Goal: Information Seeking & Learning: Learn about a topic

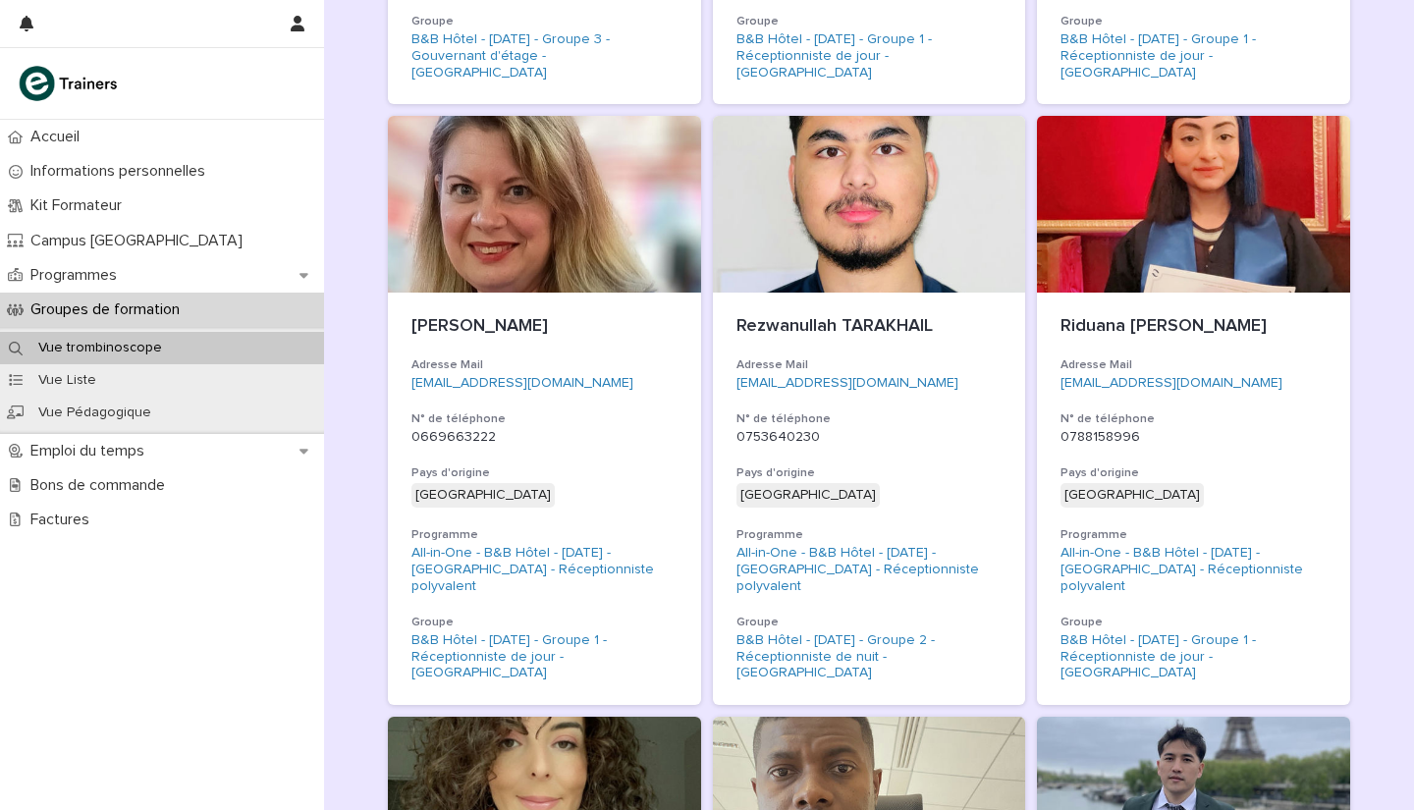
scroll to position [2010, 0]
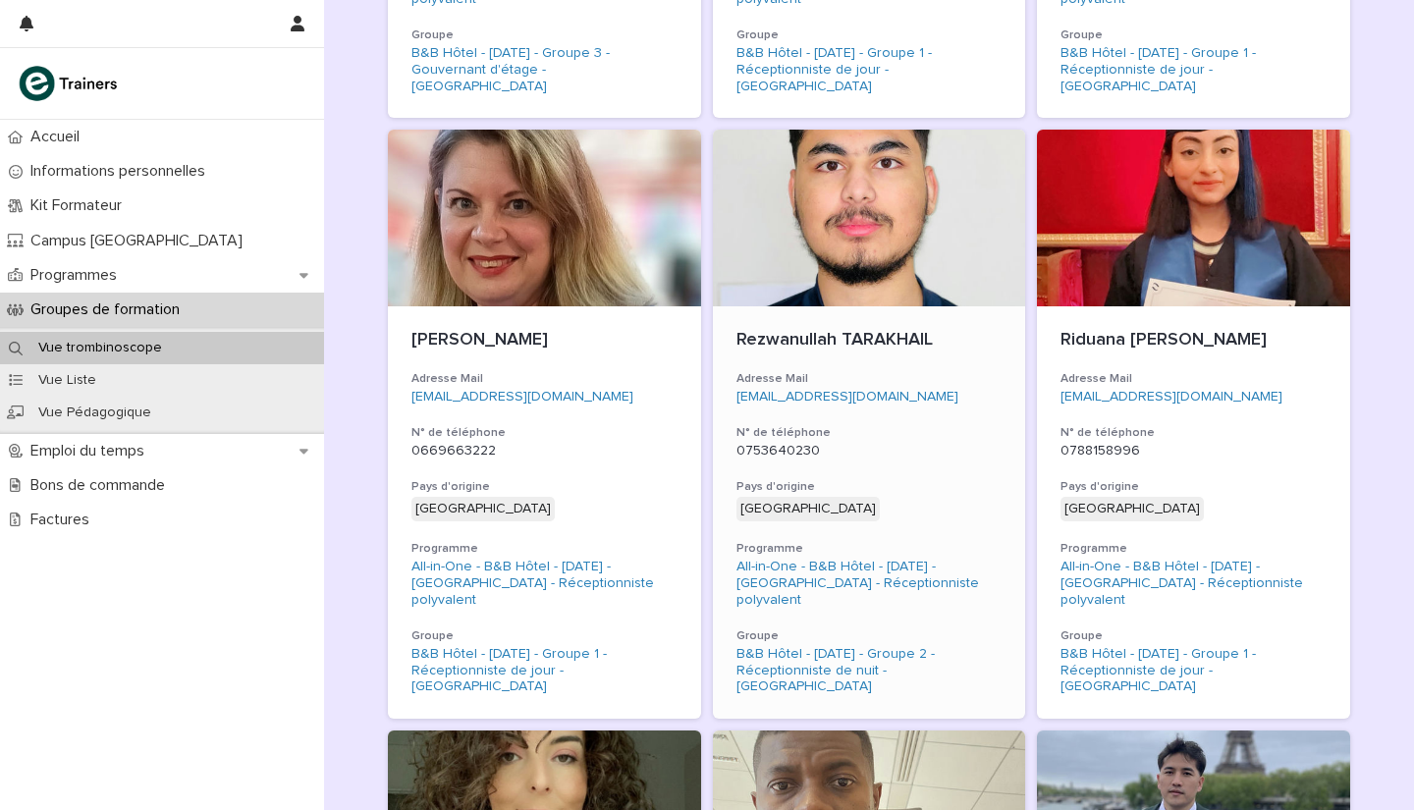
click at [901, 497] on div "Afghanistan + 0" at bounding box center [869, 509] width 266 height 25
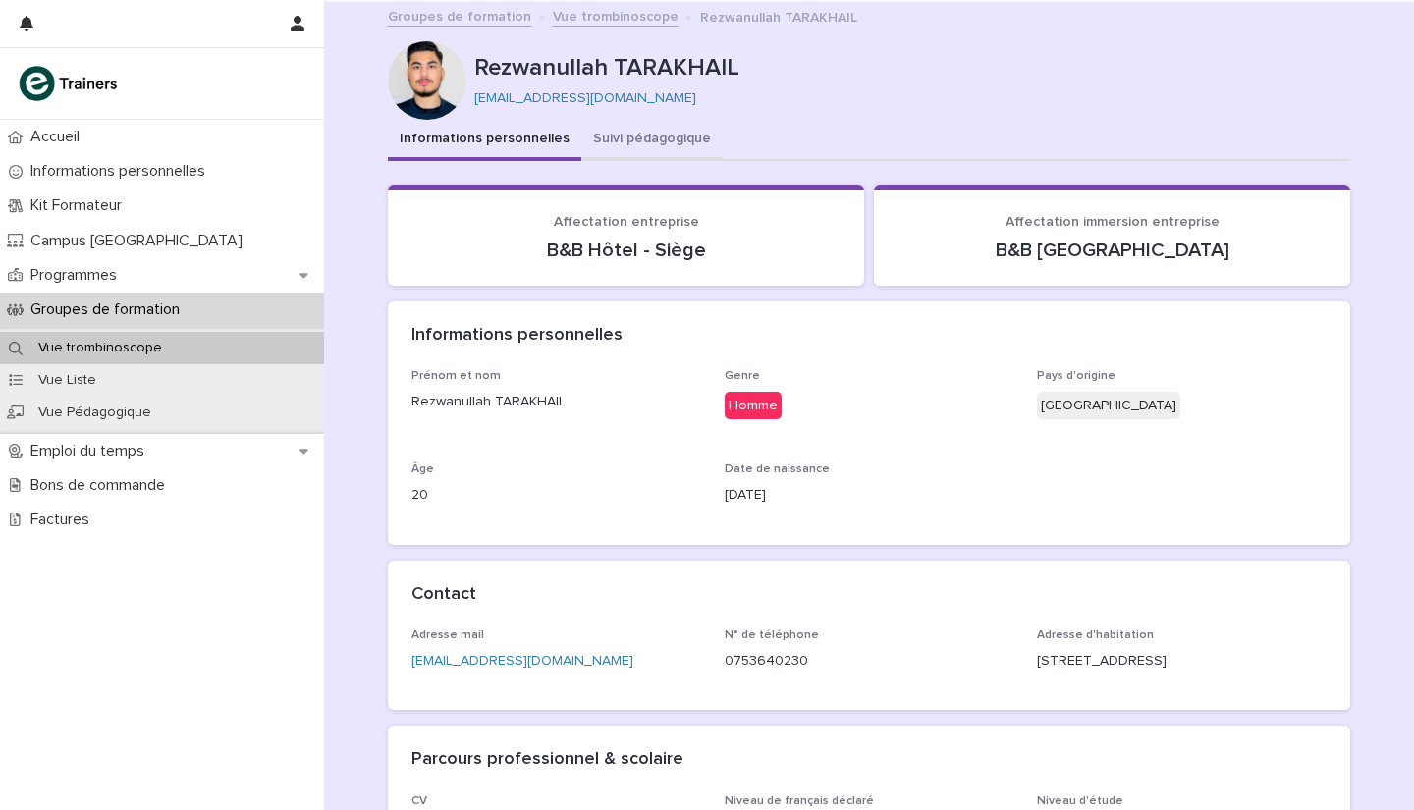
click at [619, 135] on button "Suivi pédagogique" at bounding box center [651, 140] width 141 height 41
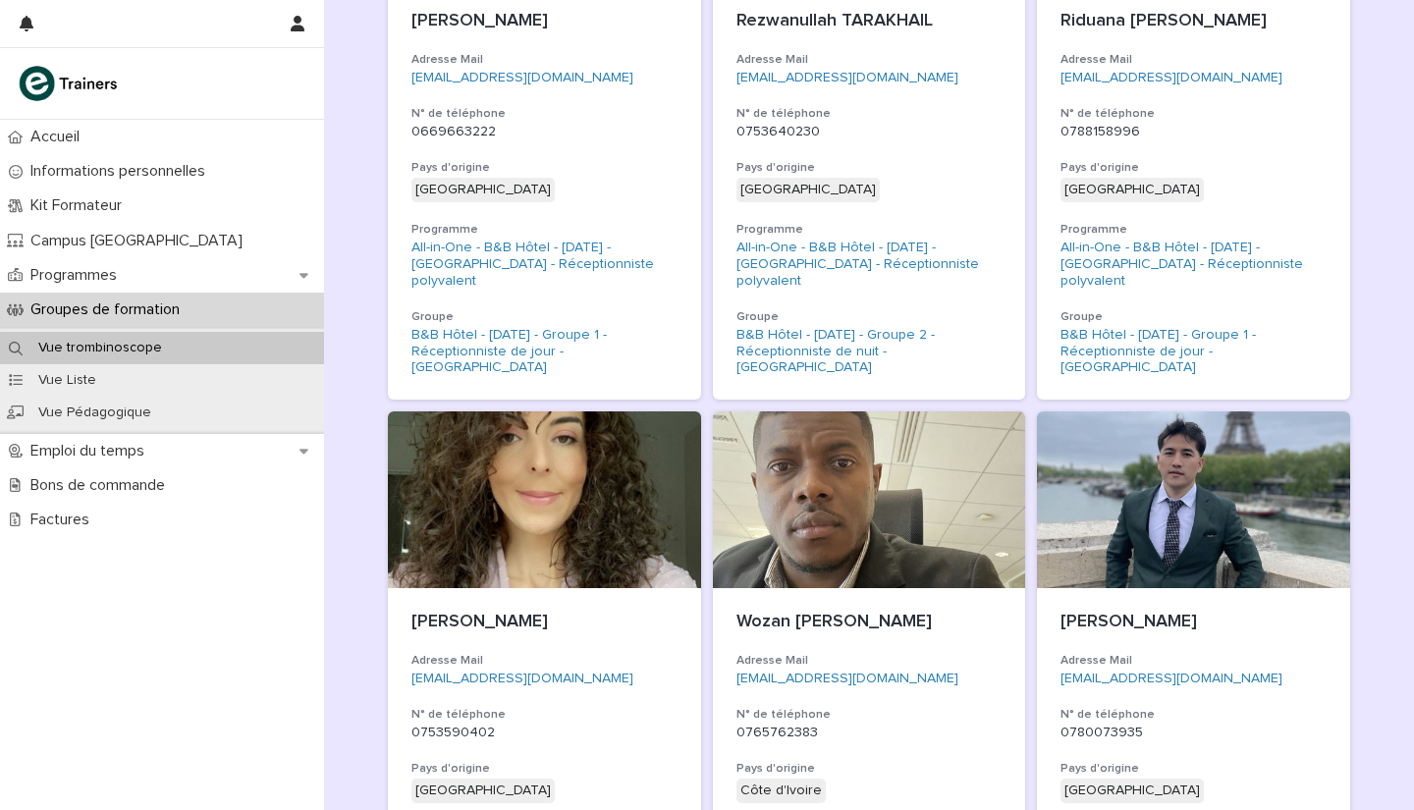
scroll to position [2375, 0]
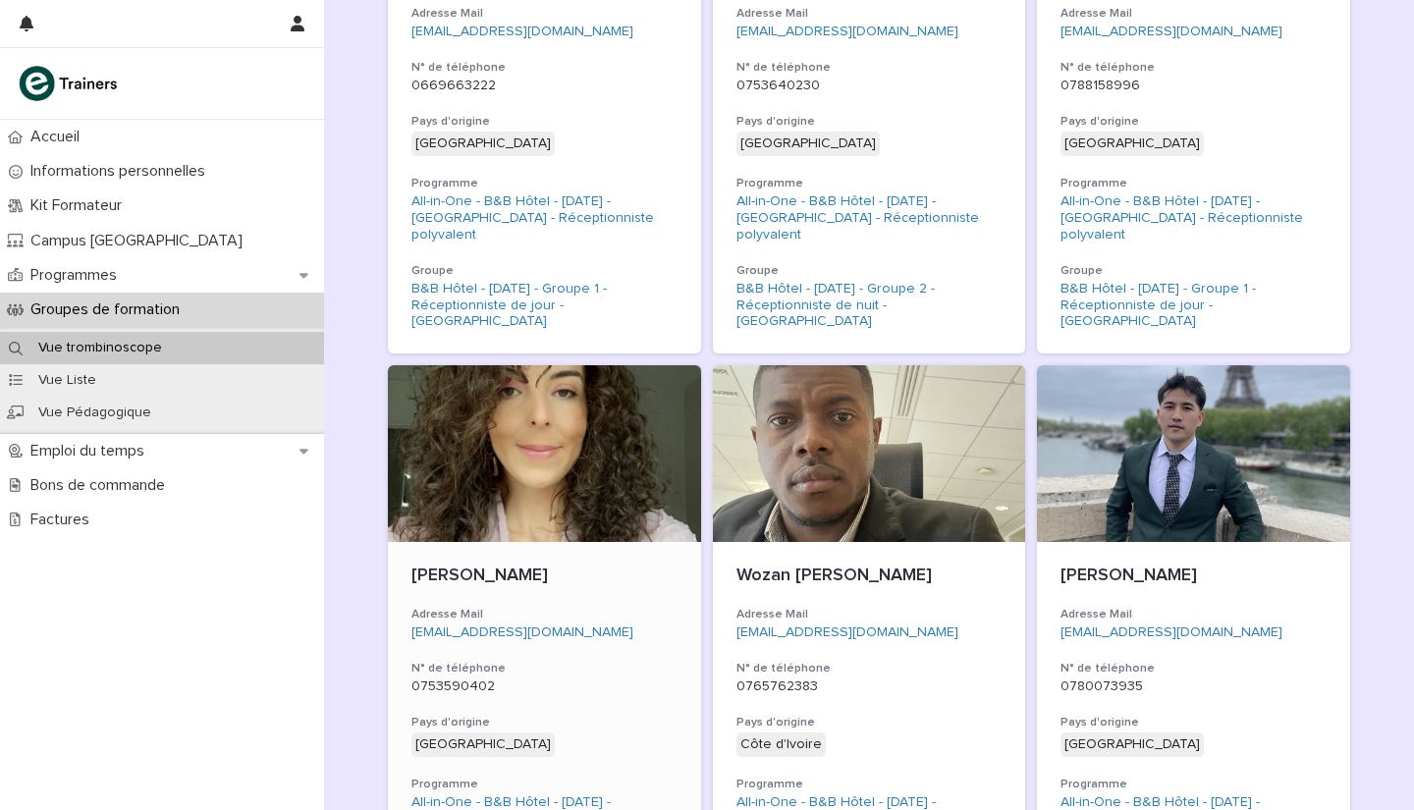
click at [636, 607] on h3 "Adresse Mail" at bounding box center [544, 615] width 266 height 16
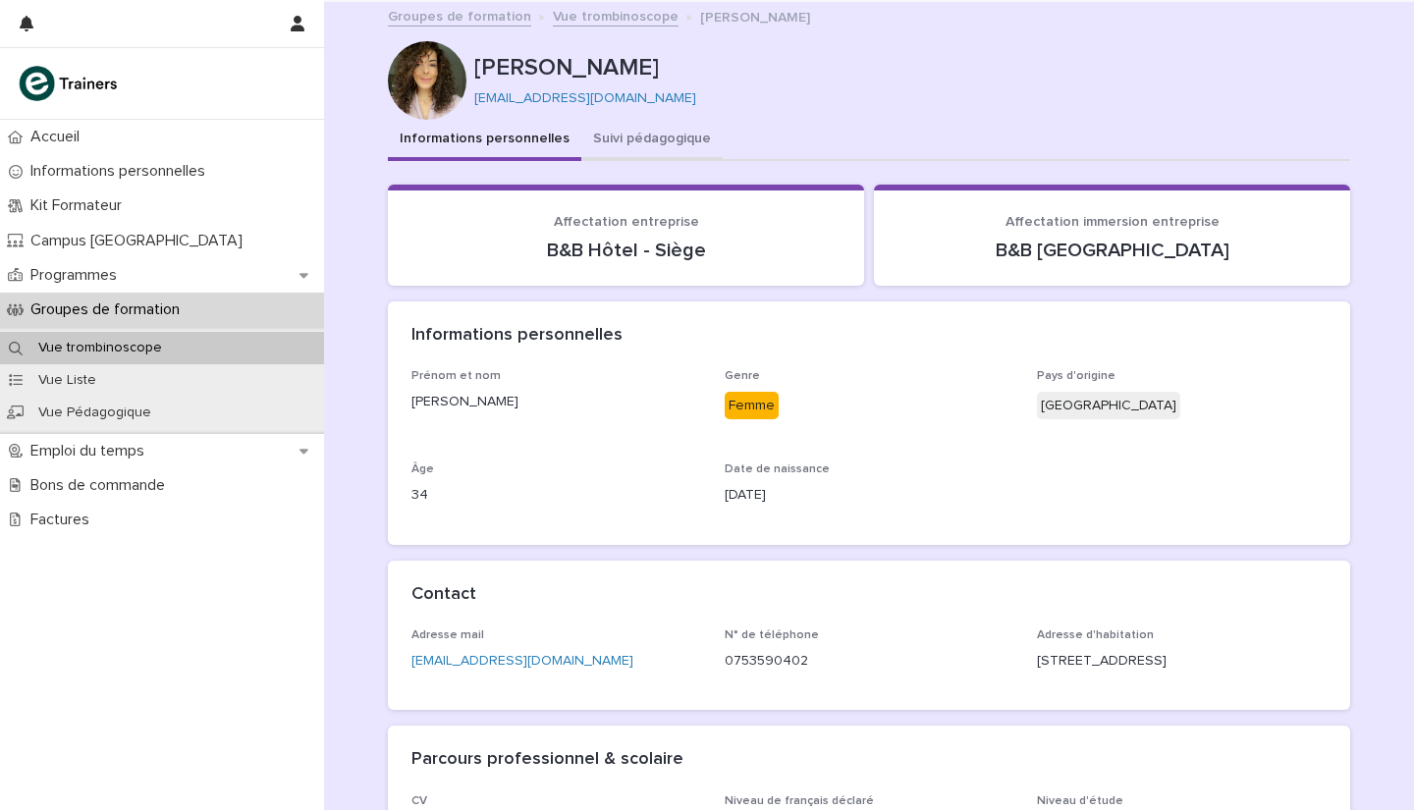
click at [635, 134] on button "Suivi pédagogique" at bounding box center [651, 140] width 141 height 41
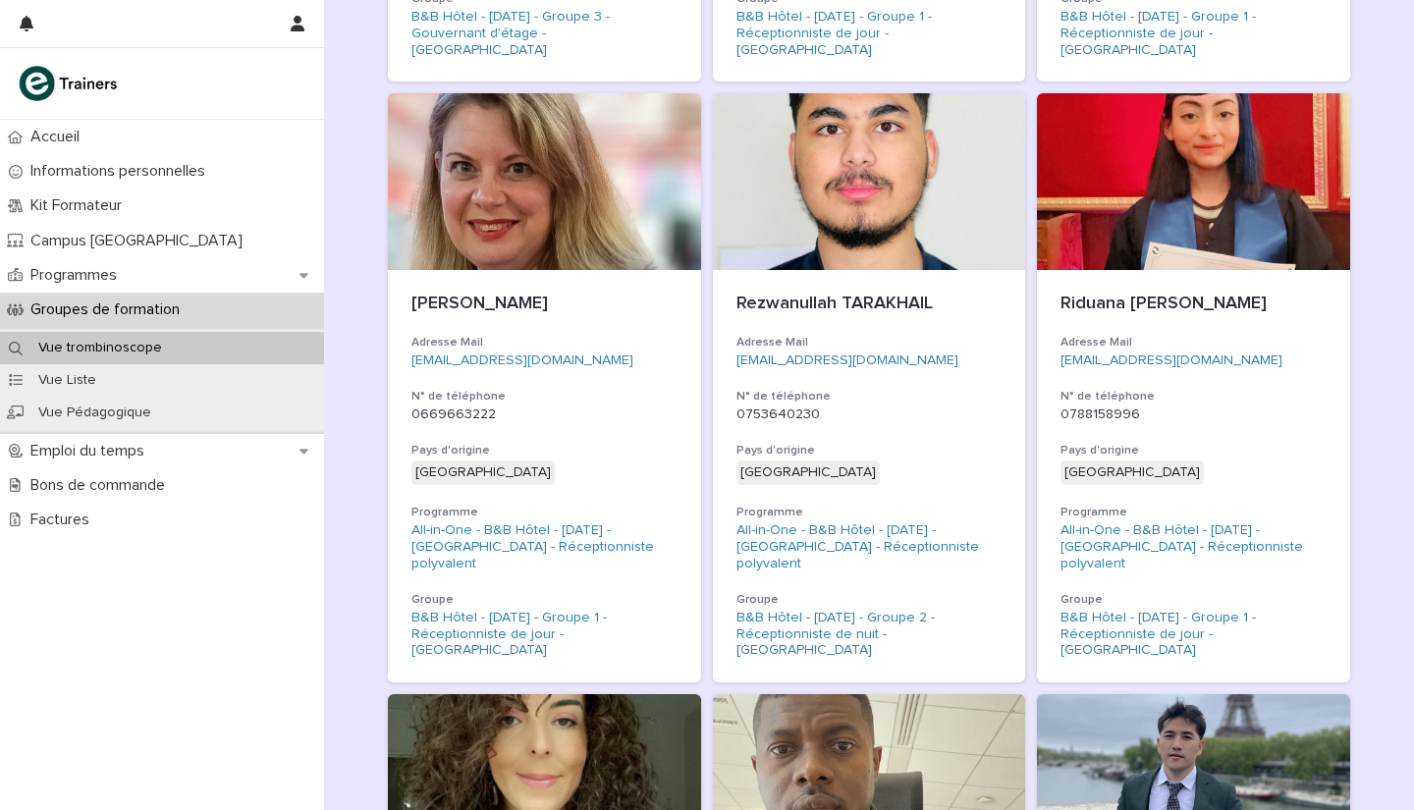
scroll to position [2600, 0]
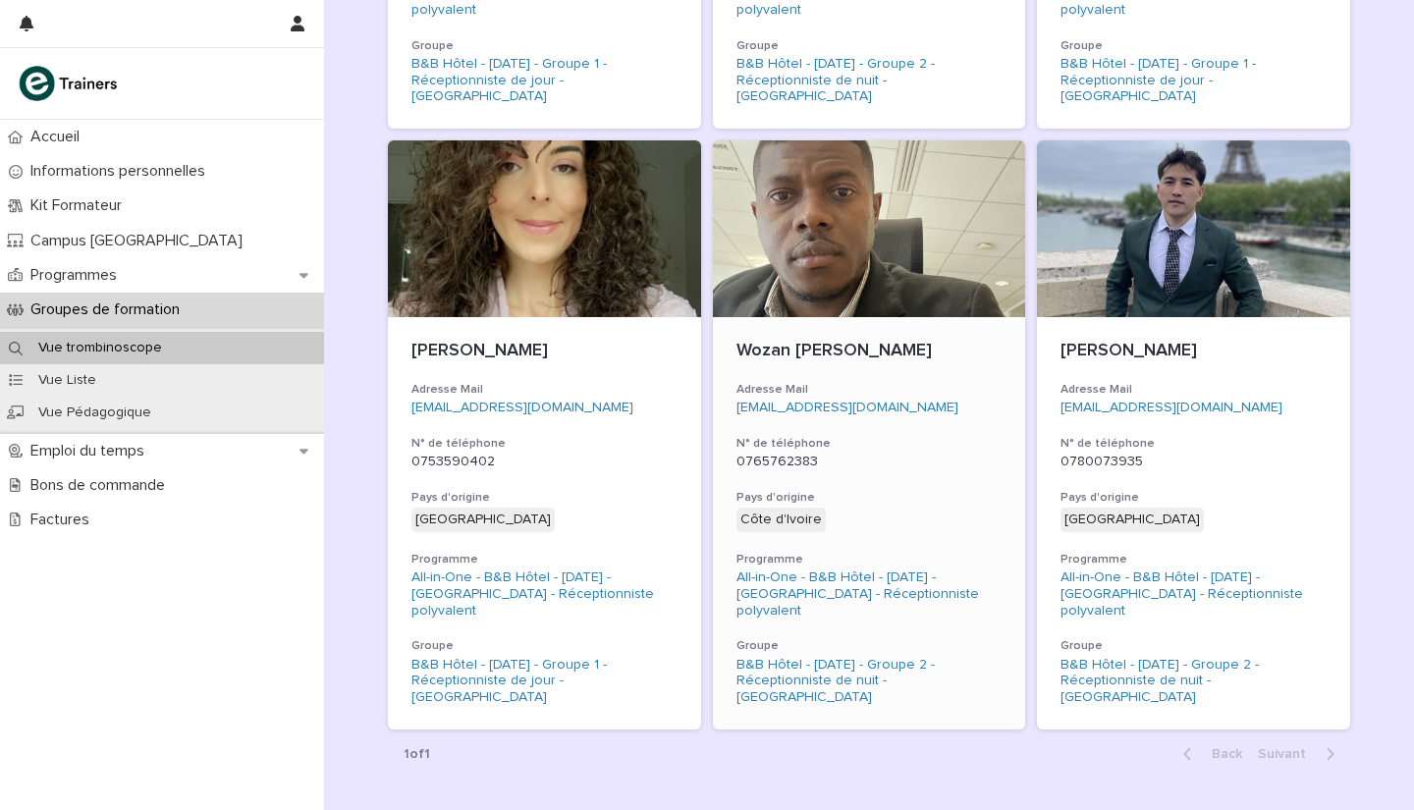
click at [909, 490] on h3 "Pays d'origine" at bounding box center [869, 498] width 266 height 16
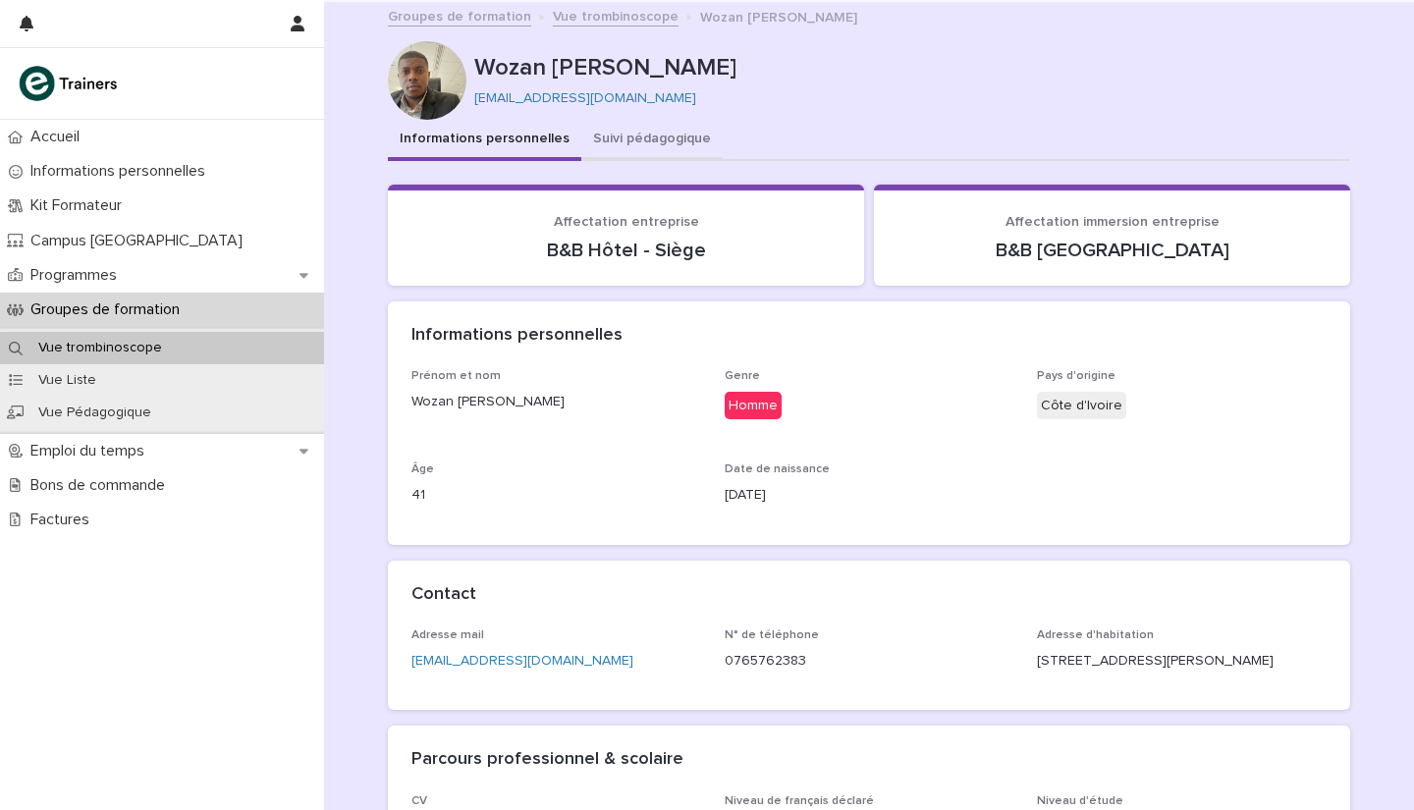
click at [640, 136] on button "Suivi pédagogique" at bounding box center [651, 140] width 141 height 41
